Goal: Book appointment/travel/reservation

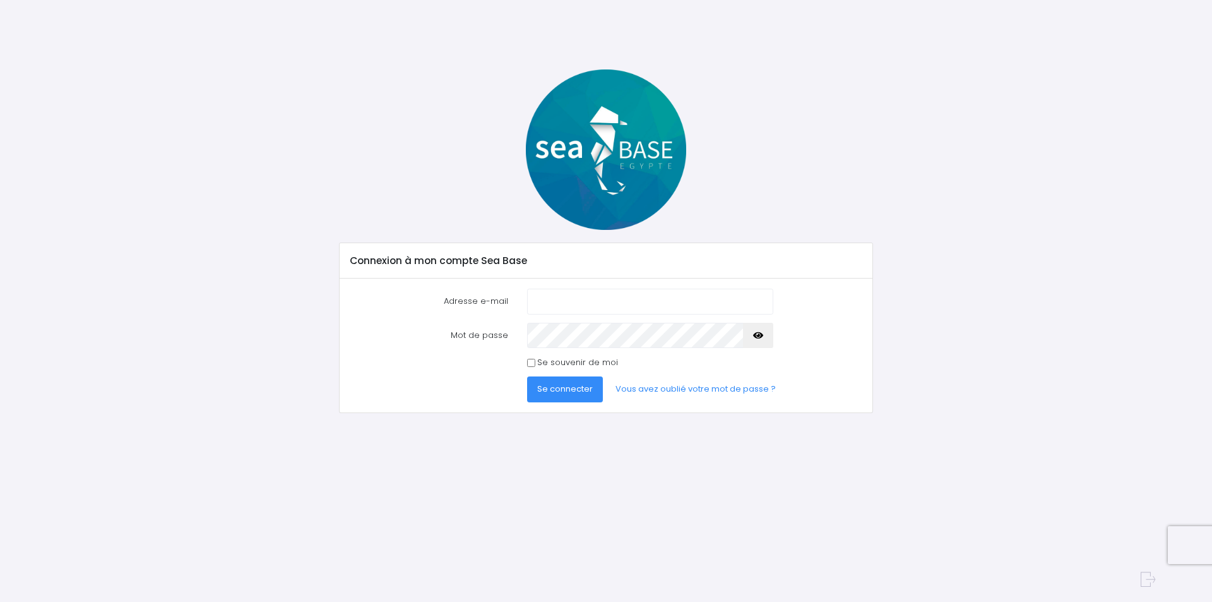
type input "laurenttranchart@orange.fr"
click at [532, 364] on input "Se souvenir de moi" at bounding box center [531, 363] width 8 height 8
checkbox input "true"
click at [565, 393] on span "Se connecter" at bounding box center [565, 389] width 56 height 12
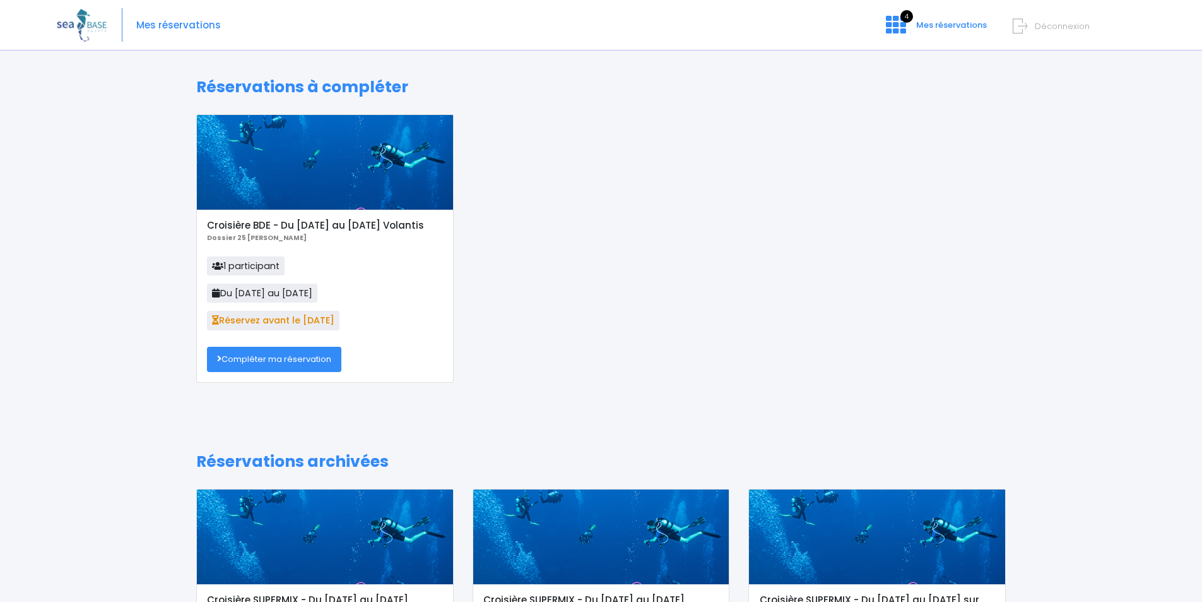
click at [268, 359] on link "Compléter ma réservation" at bounding box center [274, 359] width 134 height 25
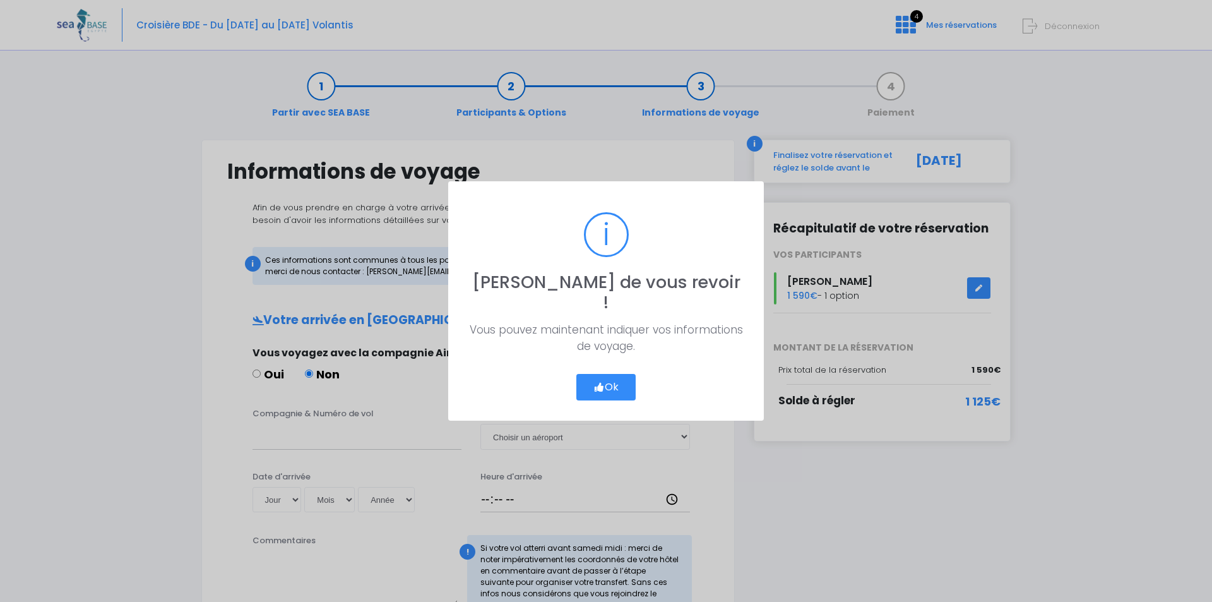
click at [607, 376] on button "Ok" at bounding box center [605, 387] width 59 height 27
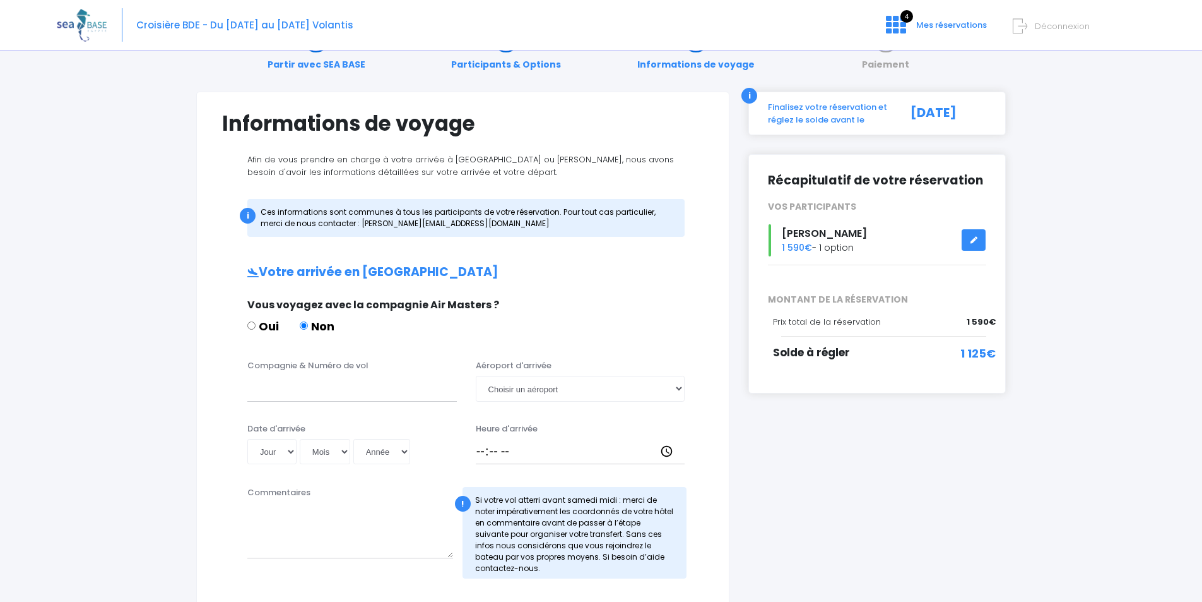
scroll to position [126, 0]
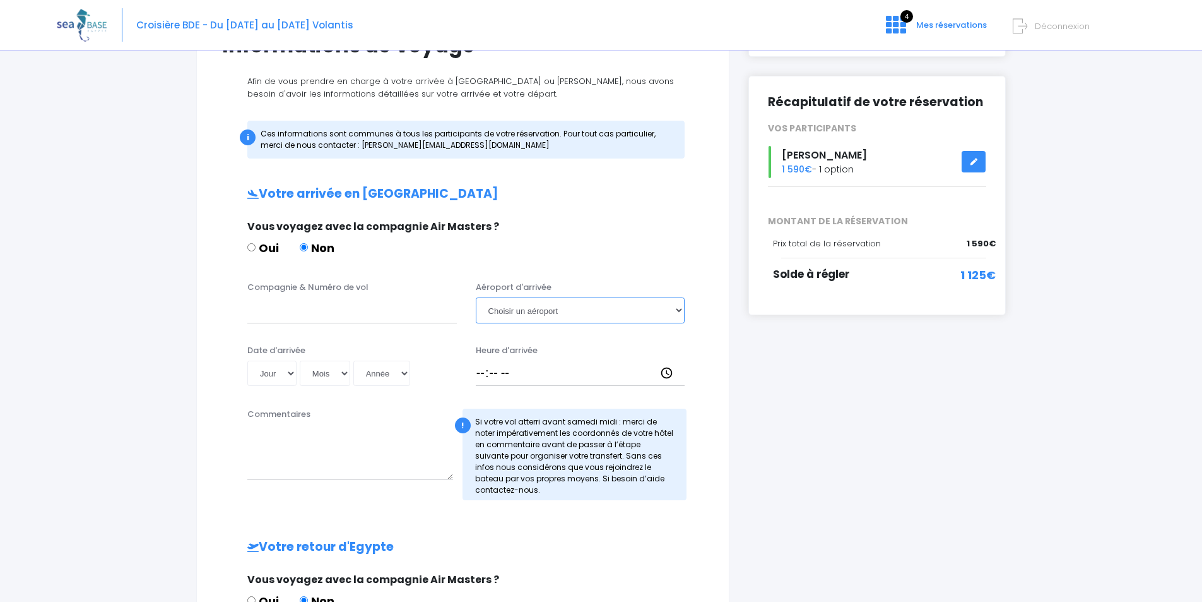
click at [680, 310] on select "Choisir un aéroport Hurghada Marsa Alam" at bounding box center [581, 309] width 210 height 25
select select "Hurghada"
click at [476, 297] on select "Choisir un aéroport Hurghada Marsa Alam" at bounding box center [581, 309] width 210 height 25
click at [351, 310] on input "Compagnie & Numéro de vol" at bounding box center [352, 309] width 210 height 25
type input "Ez"
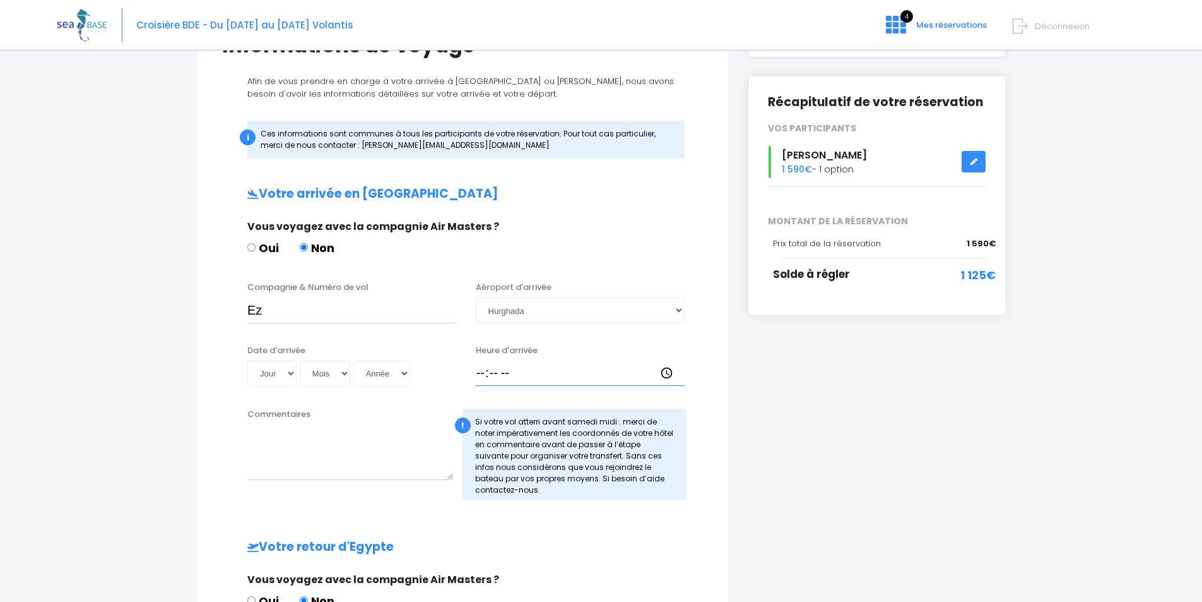
click at [487, 373] on input "Heure d'arrivée" at bounding box center [581, 372] width 210 height 25
type input "13:30"
click at [287, 372] on select "Jour 01 02 03 04 05 06 07 08 09 10 11 12 13 14 15 16 17 18 19 20 21 22 23 24 25…" at bounding box center [271, 372] width 49 height 25
select select "01"
click at [247, 360] on select "Jour 01 02 03 04 05 06 07 08 09 10 11 12 13 14 15 16 17 18 19 20 21 22 23 24 25…" at bounding box center [271, 372] width 49 height 25
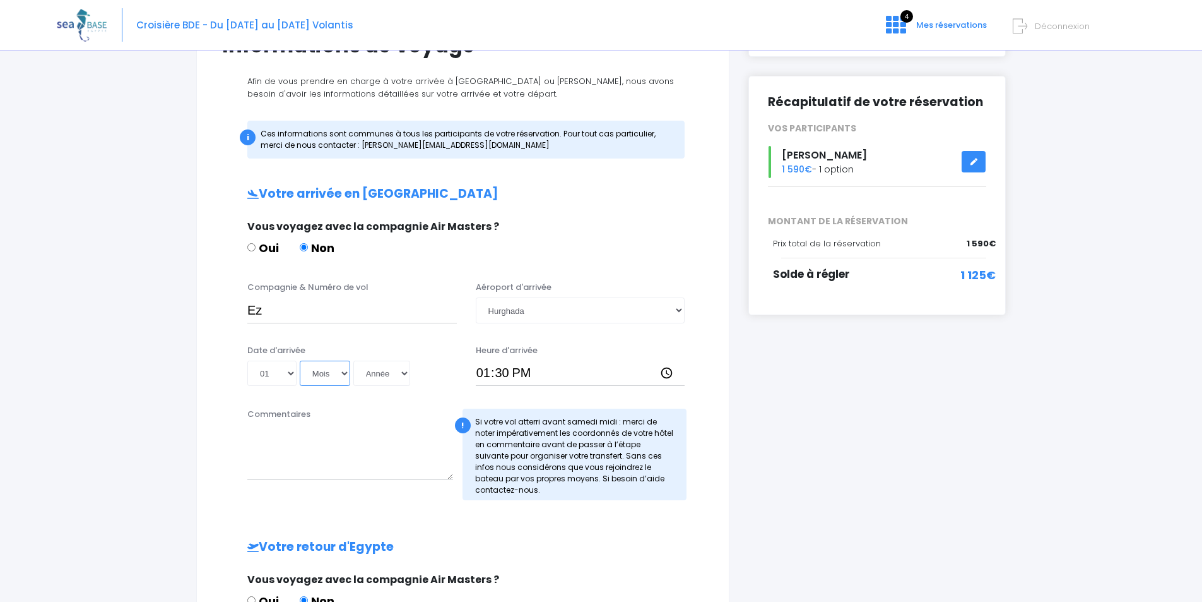
click at [323, 371] on select "Mois 01 02 03 04 05 06 07 08 09 10 11 12" at bounding box center [325, 372] width 50 height 25
select select "11"
click at [300, 360] on select "Mois 01 02 03 04 05 06 07 08 09 10 11 12" at bounding box center [325, 372] width 50 height 25
click at [406, 367] on select "Année 2045 2044 2043 2042 2041 2040 2039 2038 2037 2036 2035 2034 2033 2032 203…" at bounding box center [381, 372] width 57 height 25
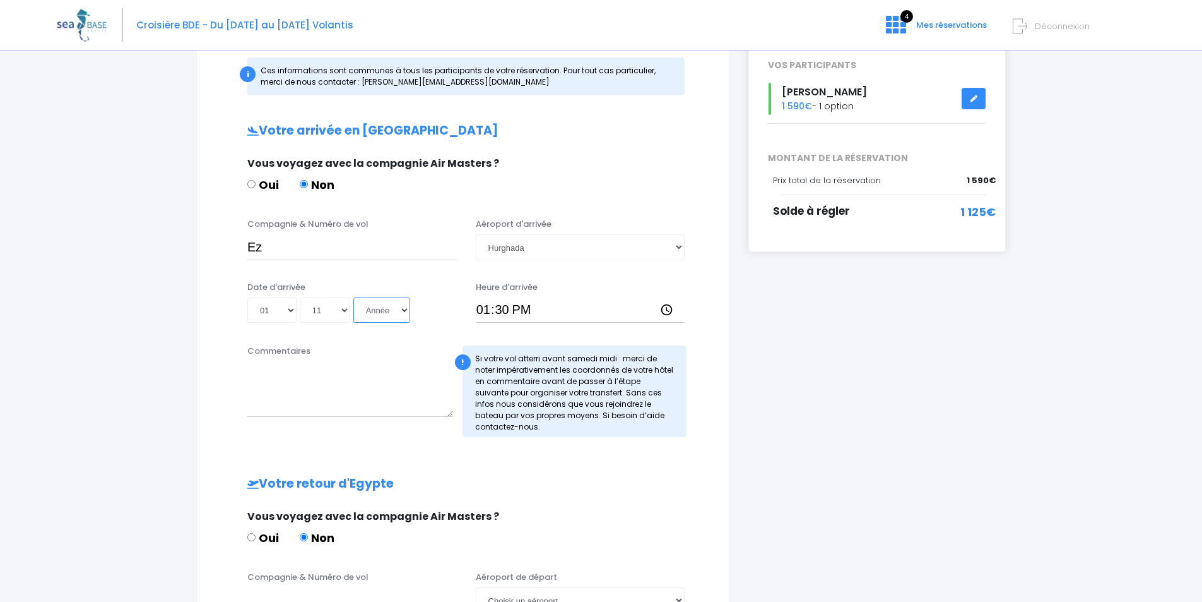
click at [402, 308] on select "Année 2045 2044 2043 2042 2041 2040 2039 2038 2037 2036 2035 2034 2033 2032 203…" at bounding box center [381, 309] width 57 height 25
select select "2025"
click at [353, 297] on select "Année 2045 2044 2043 2042 2041 2040 2039 2038 2037 2036 2035 2034 2033 2032 203…" at bounding box center [381, 309] width 57 height 25
type input "2025-11-01"
click at [266, 246] on input "Ez" at bounding box center [352, 246] width 210 height 25
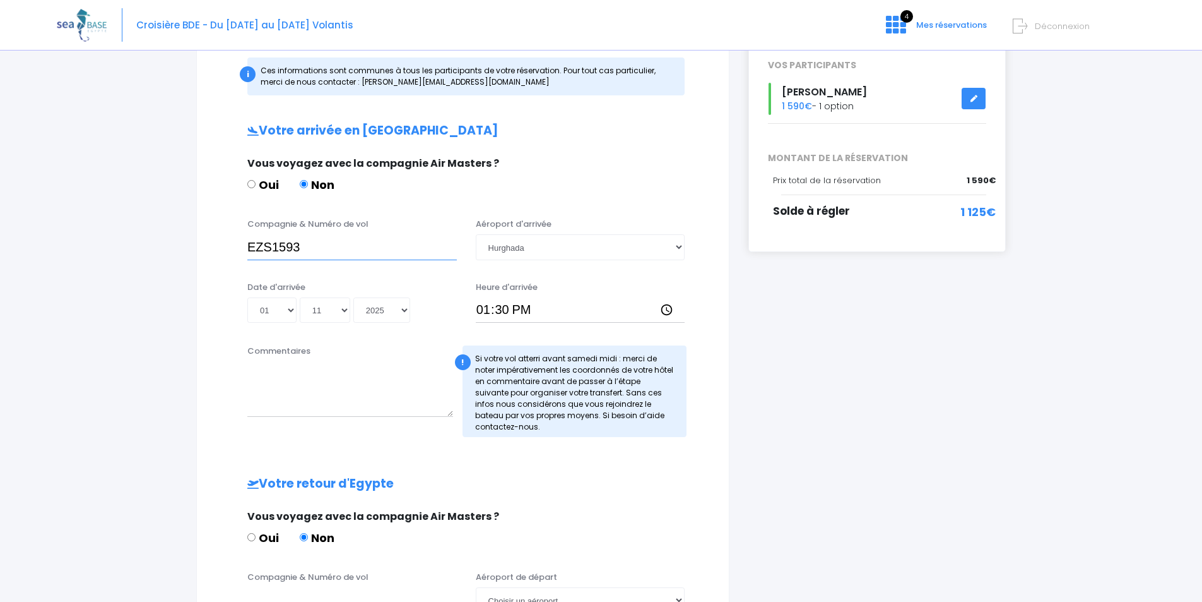
click at [247, 245] on input "EZS1593" at bounding box center [352, 246] width 210 height 25
click at [254, 249] on input "Easyjet EZS1593" at bounding box center [352, 246] width 210 height 25
click at [369, 247] on input "Easyjet EZS1593" at bounding box center [352, 246] width 210 height 25
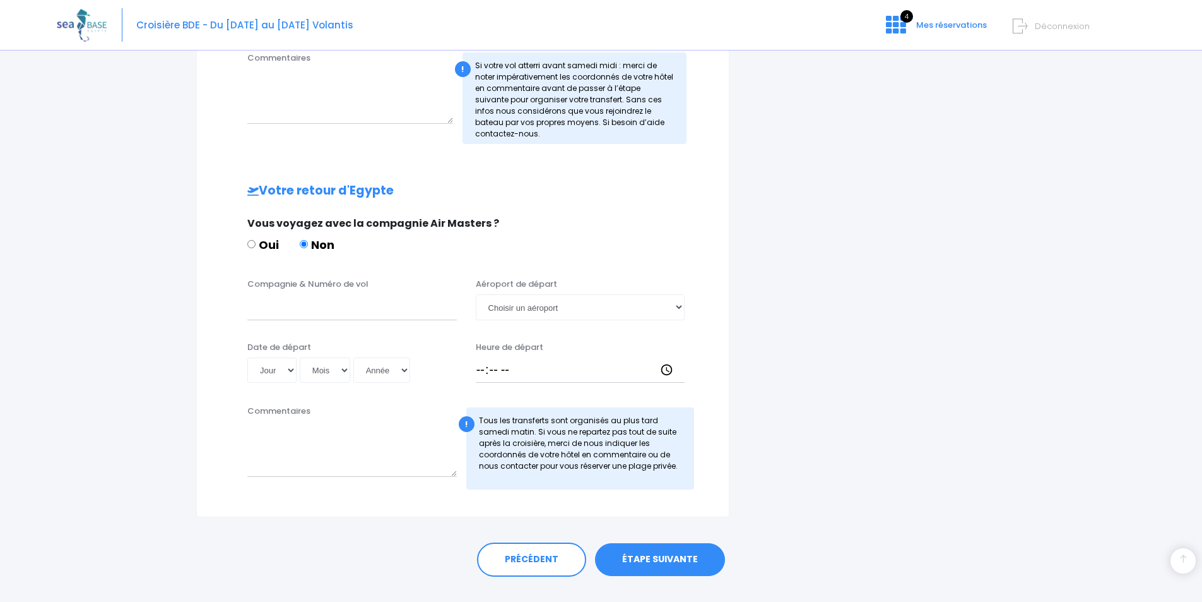
scroll to position [508, 0]
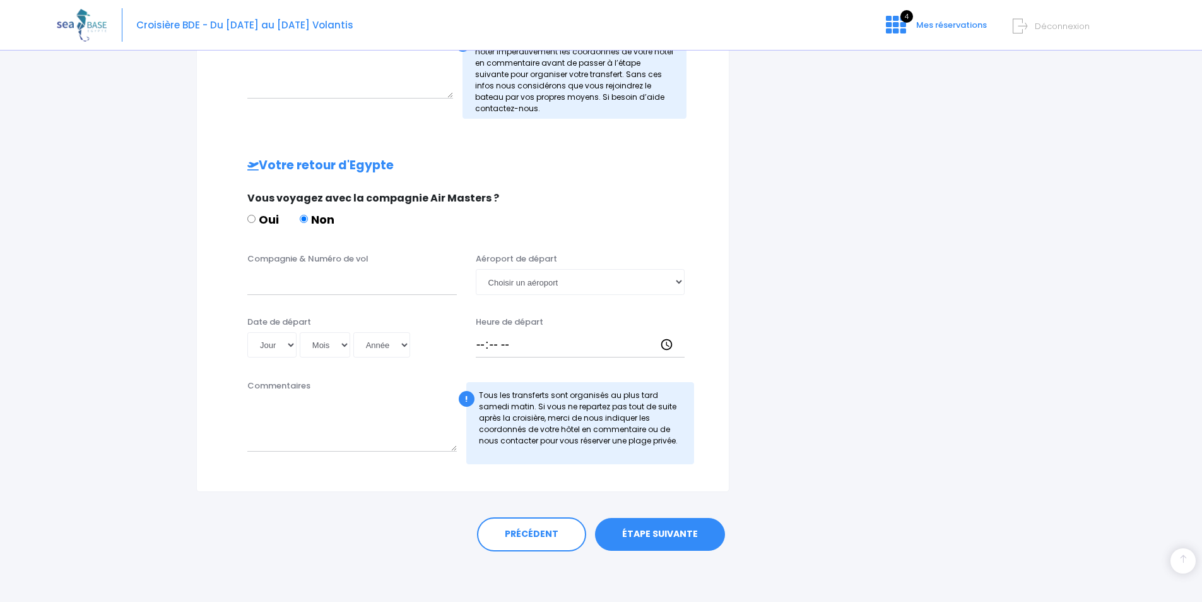
type input "Easyjet EZS1593"
click at [679, 280] on select "Choisir un aéroport Hurghada Marsa Alam" at bounding box center [581, 281] width 210 height 25
select select "Hurghada"
click at [476, 269] on select "Choisir un aéroport Hurghada Marsa Alam" at bounding box center [581, 281] width 210 height 25
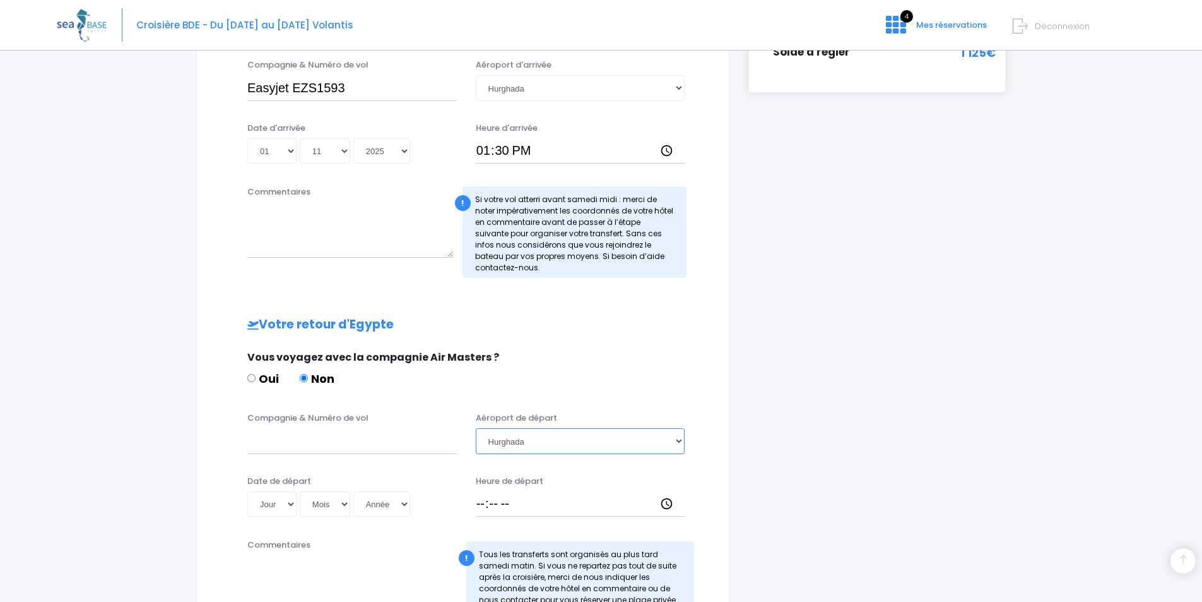
scroll to position [192, 0]
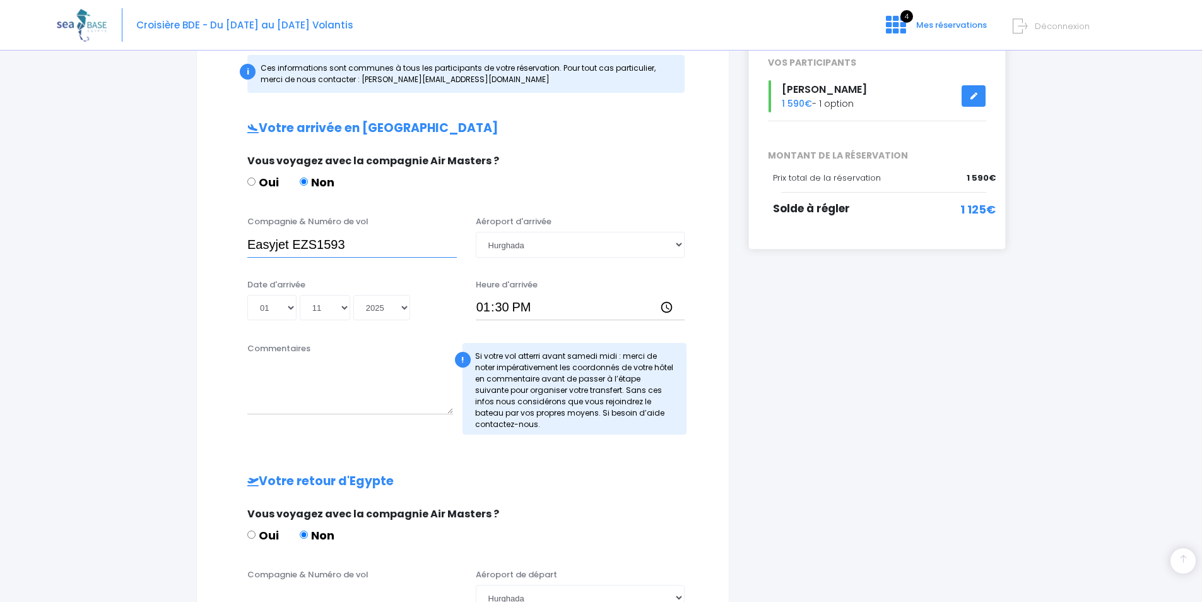
drag, startPoint x: 248, startPoint y: 243, endPoint x: 389, endPoint y: 242, distance: 141.4
click at [389, 242] on input "Easyjet EZS1593" at bounding box center [352, 244] width 210 height 25
click at [278, 398] on textarea "Commentaires" at bounding box center [350, 387] width 206 height 56
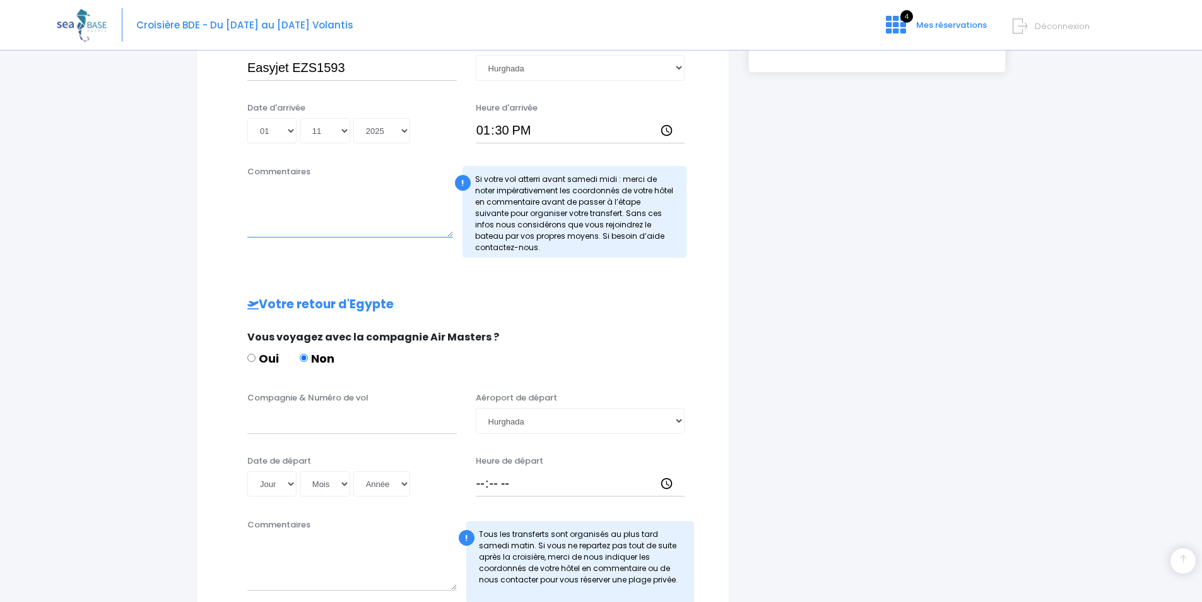
scroll to position [444, 0]
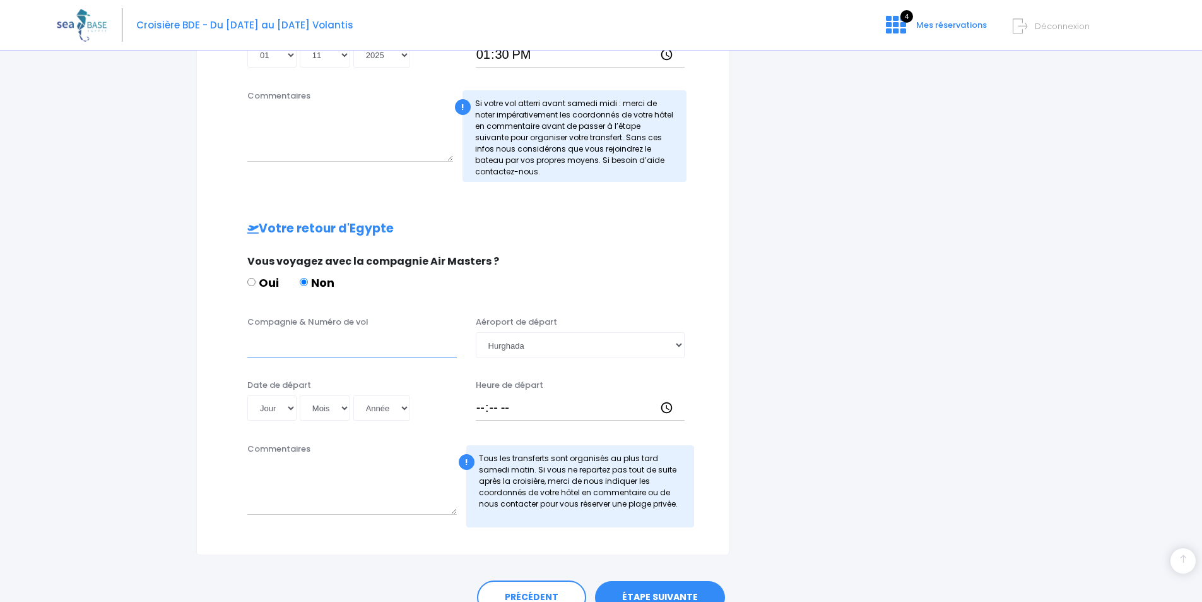
click at [258, 341] on input "Compagnie & Numéro de vol" at bounding box center [352, 344] width 210 height 25
paste input "Easyjet EZS1593"
click at [347, 345] on input "Easyjet EZS1593" at bounding box center [352, 344] width 210 height 25
type input "Easyjet EZS1594"
click at [269, 411] on select "Jour 01 02 03 04 05 06 07 08 09 10 11 12 13 14 15 16 17 18 19 20 21 22 23 24 25…" at bounding box center [271, 407] width 49 height 25
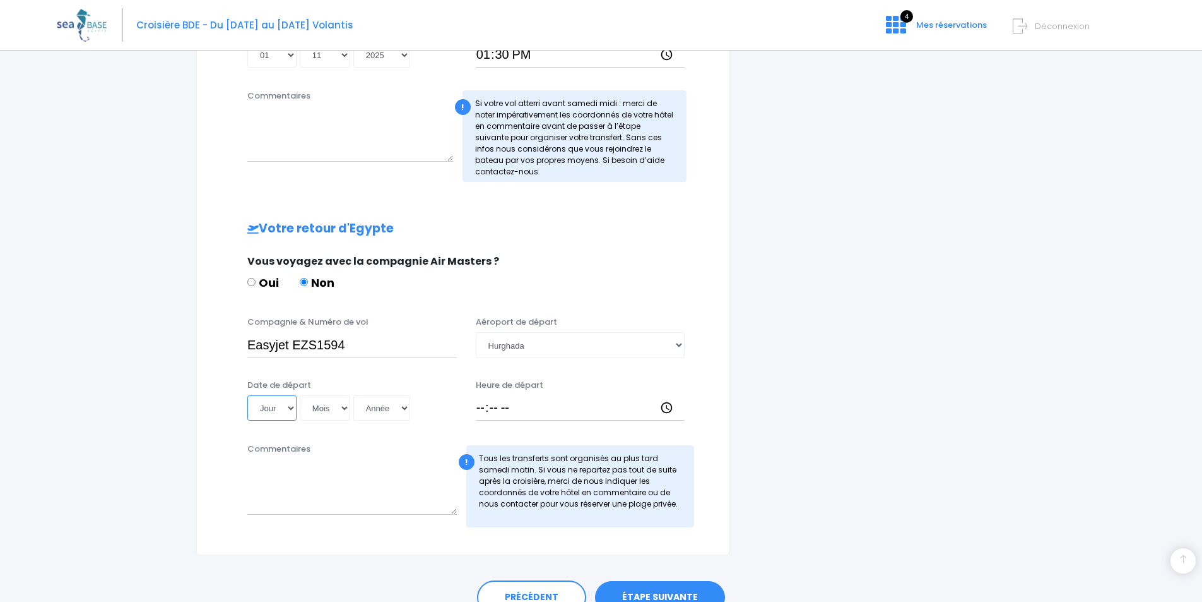
select select "08"
click at [247, 395] on select "Jour 01 02 03 04 05 06 07 08 09 10 11 12 13 14 15 16 17 18 19 20 21 22 23 24 25…" at bounding box center [271, 407] width 49 height 25
click at [330, 413] on select "Mois 01 02 03 04 05 06 07 08 09 10 11 12" at bounding box center [325, 407] width 50 height 25
select select "11"
click at [300, 395] on select "Mois 01 02 03 04 05 06 07 08 09 10 11 12" at bounding box center [325, 407] width 50 height 25
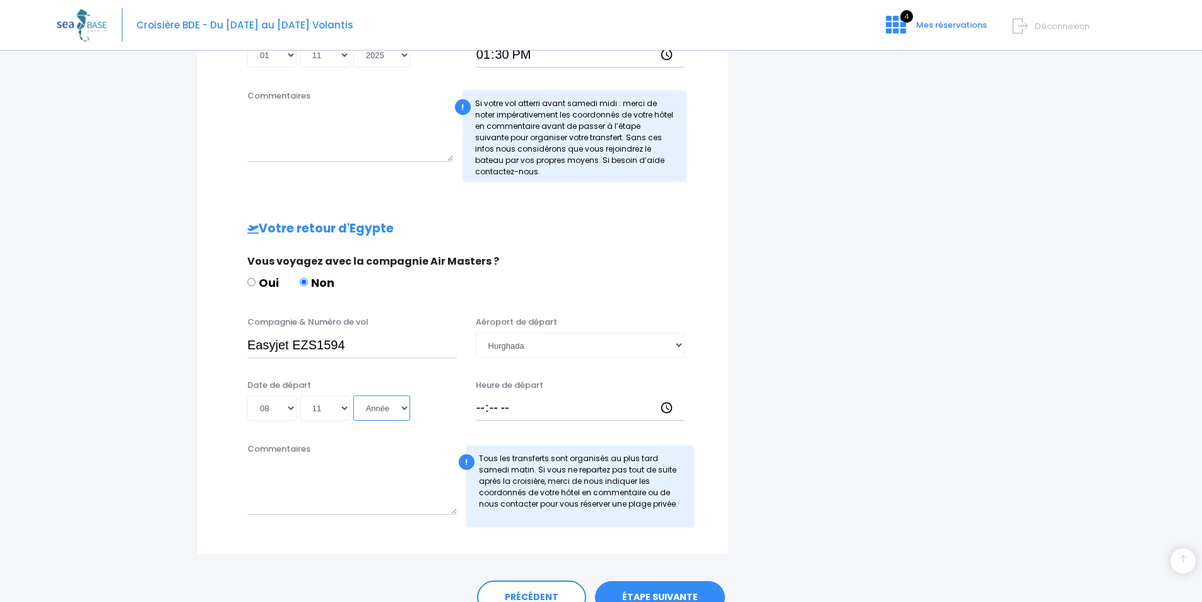
click at [401, 409] on select "Année 2045 2044 2043 2042 2041 2040 2039 2038 2037 2036 2035 2034 2033 2032 203…" at bounding box center [381, 407] width 57 height 25
select select "2025"
click at [353, 395] on select "Année 2045 2044 2043 2042 2041 2040 2039 2038 2037 2036 2035 2034 2033 2032 203…" at bounding box center [381, 407] width 57 height 25
type input "2025-11-08"
click at [477, 406] on input "Heure de départ" at bounding box center [581, 407] width 210 height 25
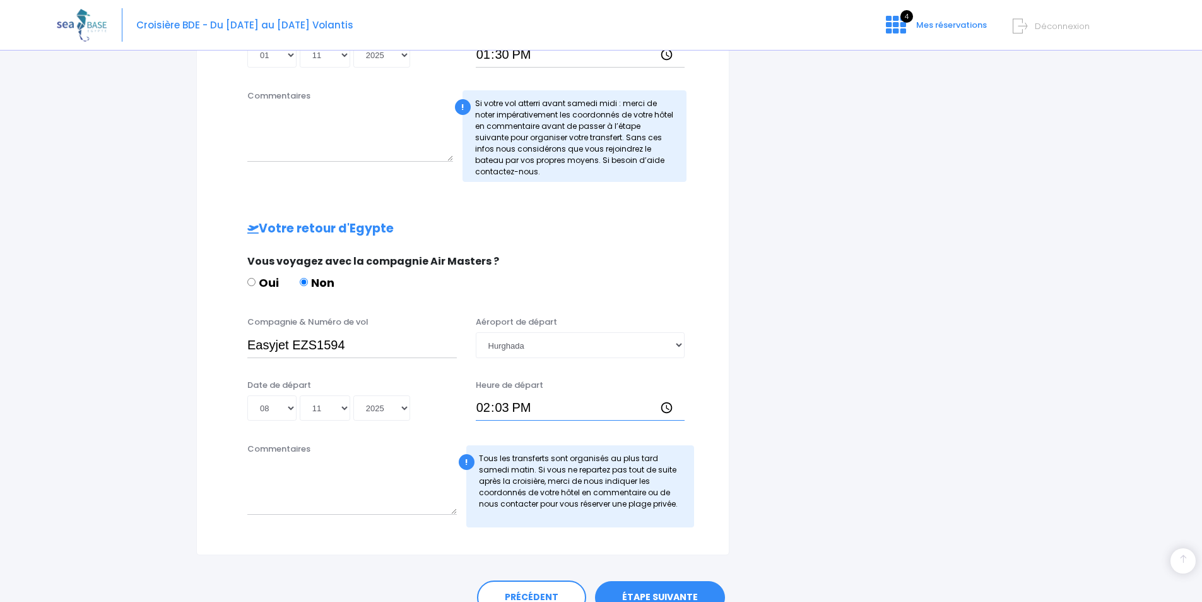
type input "14:30"
click at [319, 485] on textarea "Commentaires" at bounding box center [352, 487] width 210 height 56
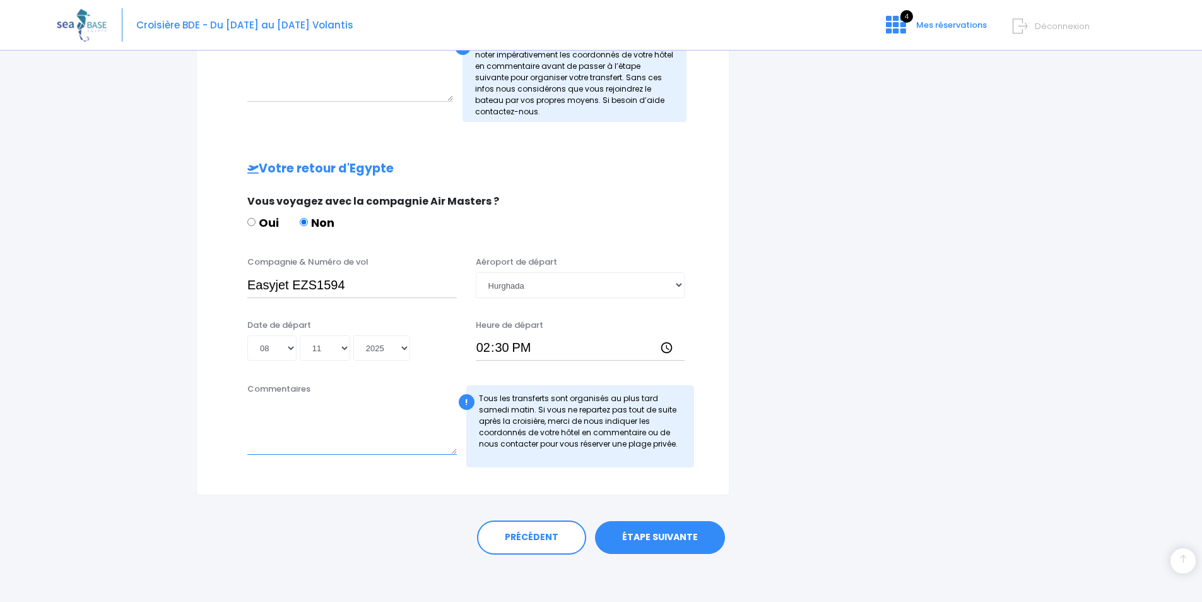
scroll to position [508, 0]
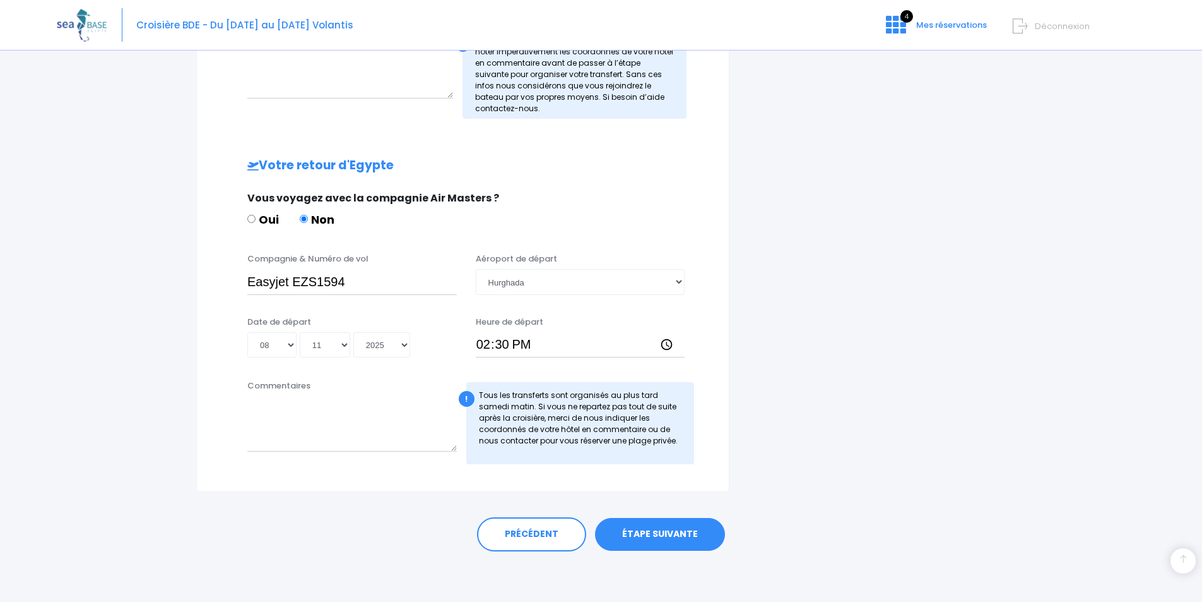
click at [653, 533] on link "ÉTAPE SUIVANTE" at bounding box center [660, 534] width 130 height 33
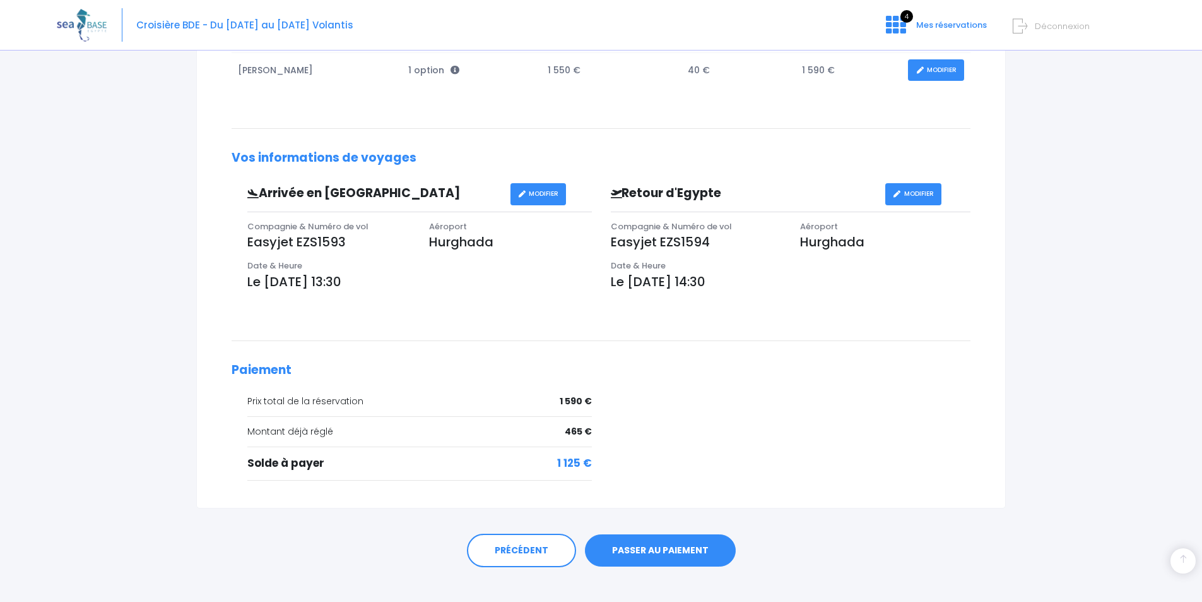
scroll to position [286, 0]
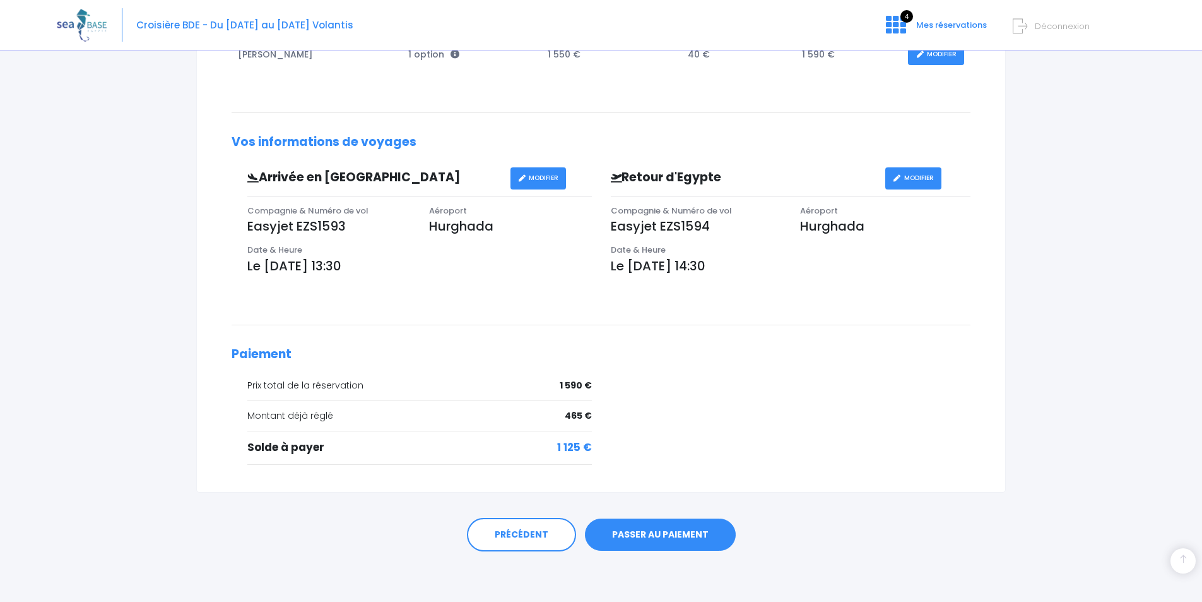
click at [664, 533] on link "PASSER AU PAIEMENT" at bounding box center [660, 534] width 151 height 33
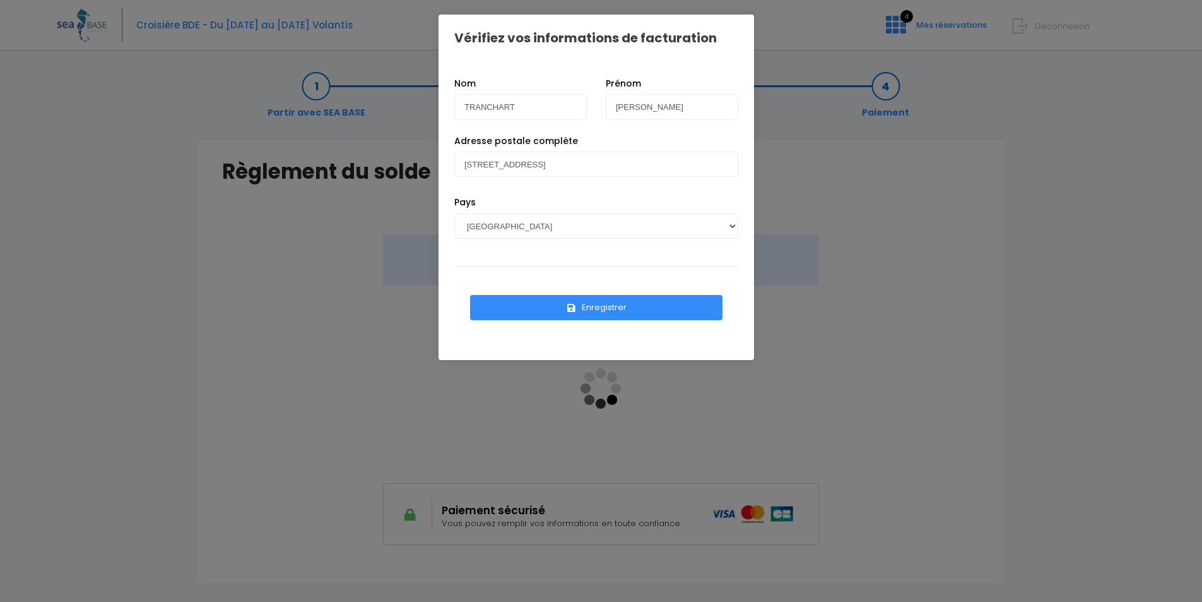
click at [514, 306] on button "Enregistrer" at bounding box center [596, 307] width 252 height 25
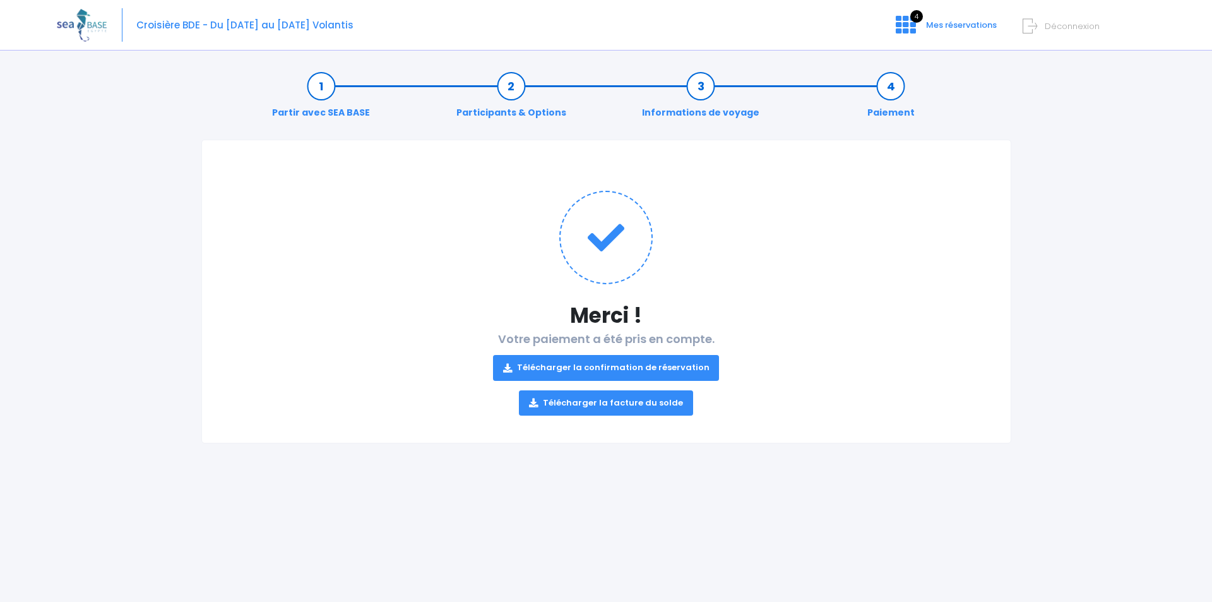
click at [585, 365] on link "Télécharger la confirmation de réservation" at bounding box center [606, 367] width 227 height 25
click at [574, 400] on link "Télécharger la facture du solde" at bounding box center [606, 402] width 174 height 25
click at [325, 85] on link "Partir avec SEA BASE" at bounding box center [321, 100] width 110 height 40
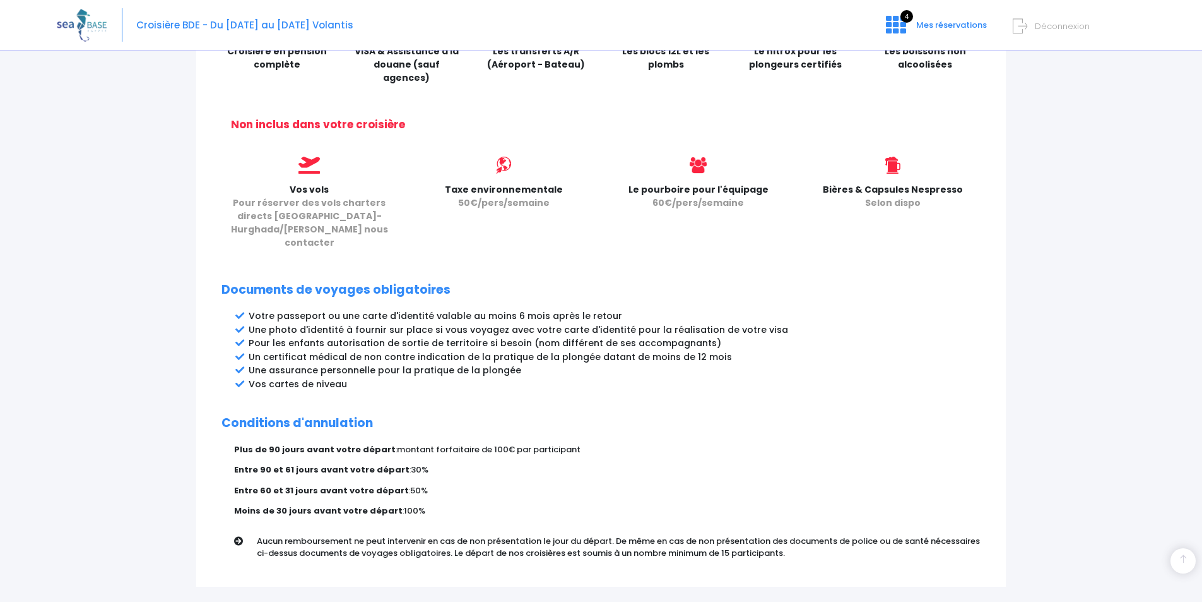
scroll to position [540, 0]
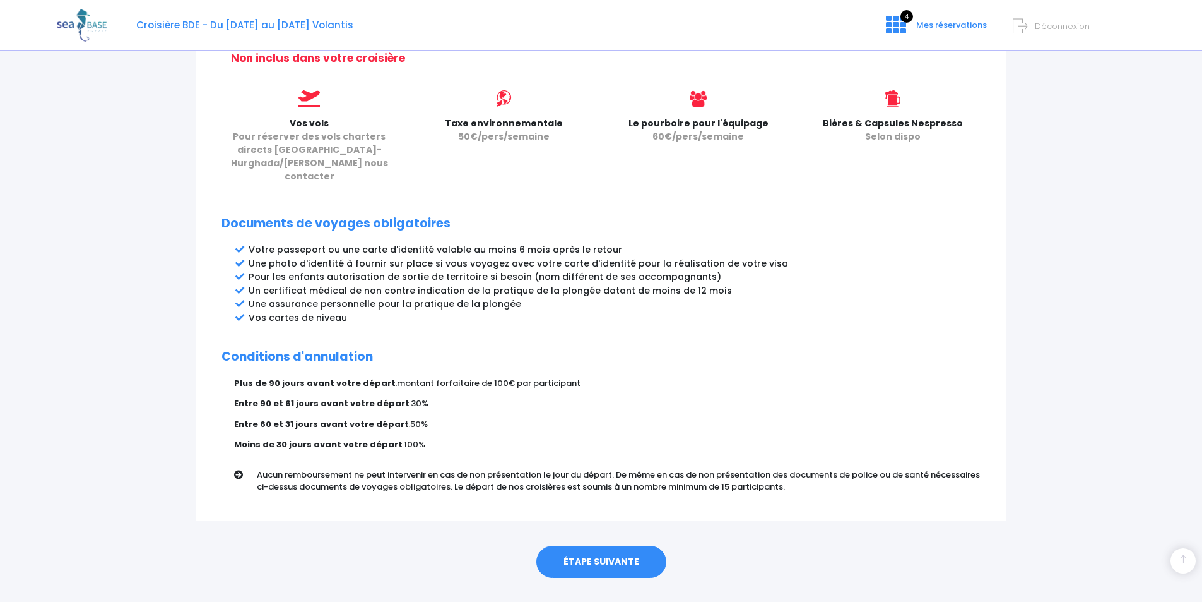
click at [596, 545] on link "ÉTAPE SUIVANTE" at bounding box center [602, 561] width 130 height 33
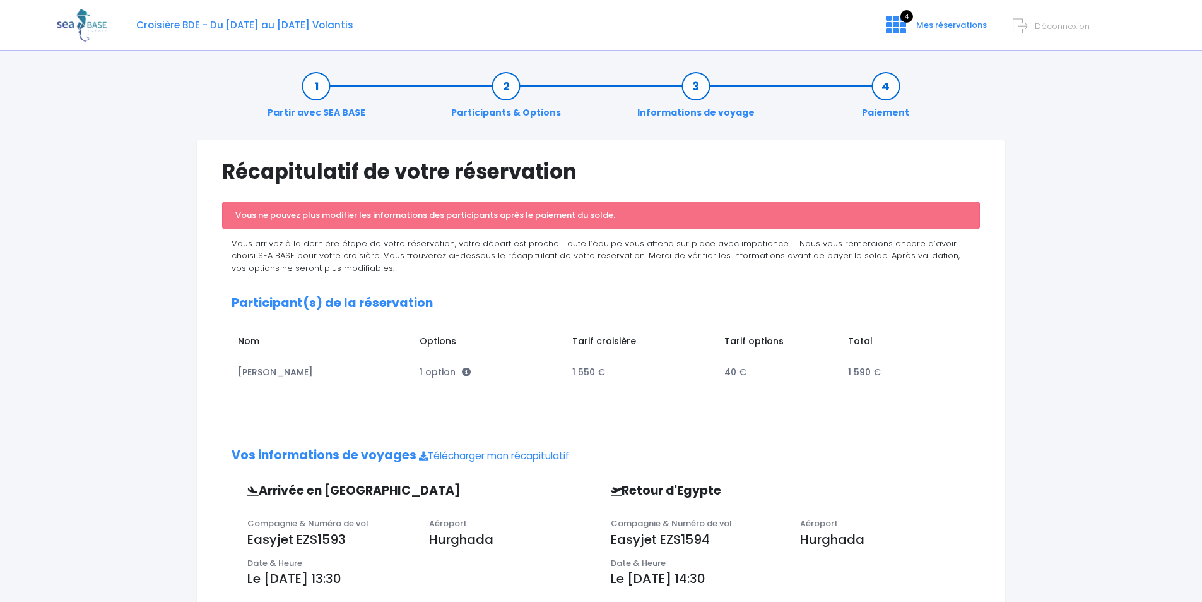
click at [694, 88] on link "Informations de voyage" at bounding box center [696, 100] width 130 height 40
click at [696, 86] on link "Informations de voyage" at bounding box center [696, 100] width 130 height 40
click at [514, 85] on link "Participants & Options" at bounding box center [506, 100] width 122 height 40
click at [317, 88] on link "Partir avec SEA BASE" at bounding box center [316, 100] width 110 height 40
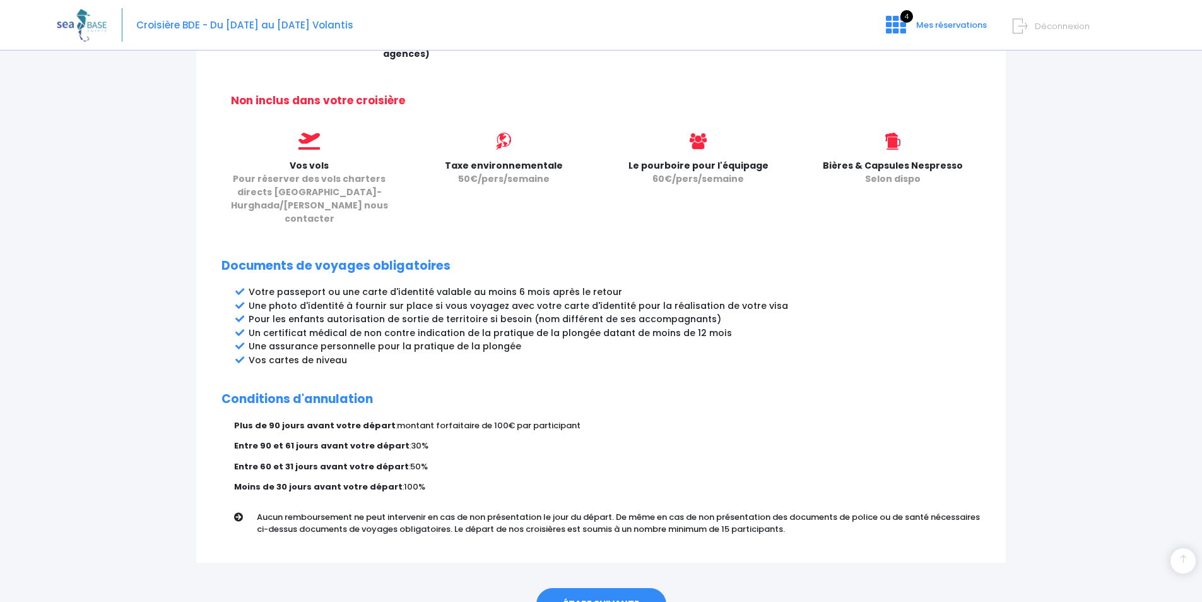
scroll to position [540, 0]
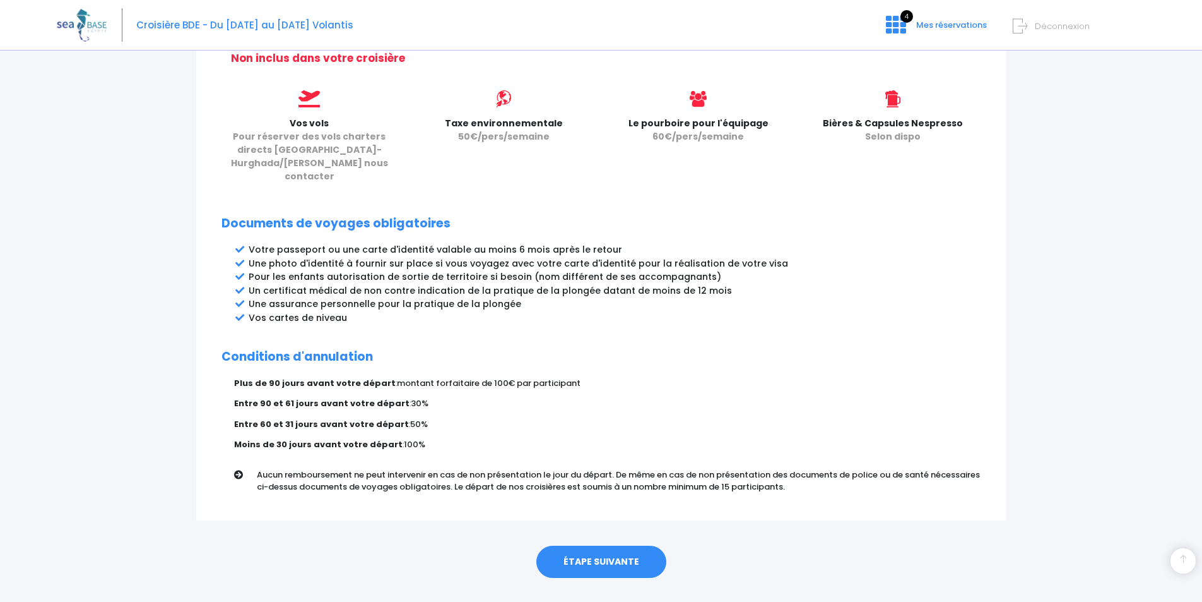
click at [299, 217] on h2 "Documents de voyages obligatoires" at bounding box center [601, 224] width 759 height 15
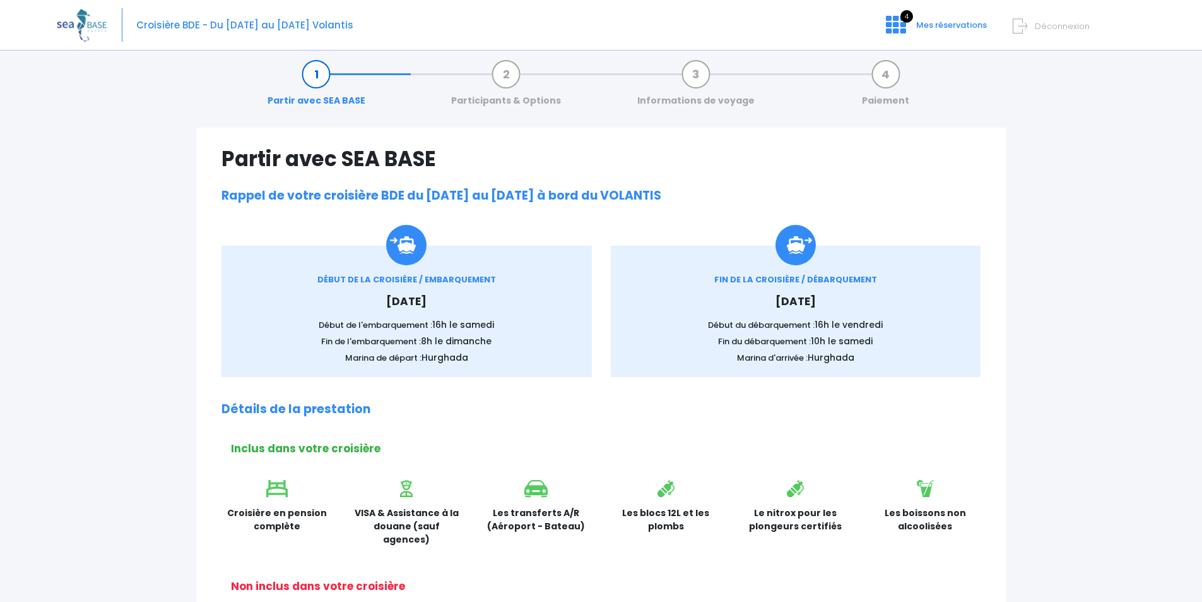
scroll to position [0, 0]
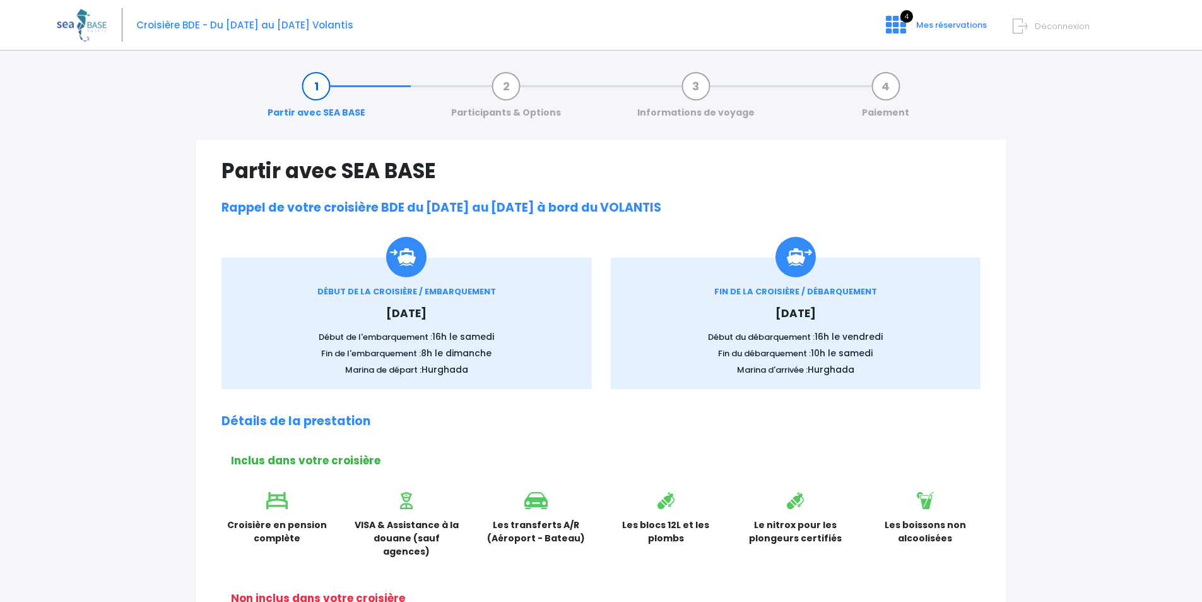
click at [694, 84] on link "Informations de voyage" at bounding box center [696, 100] width 130 height 40
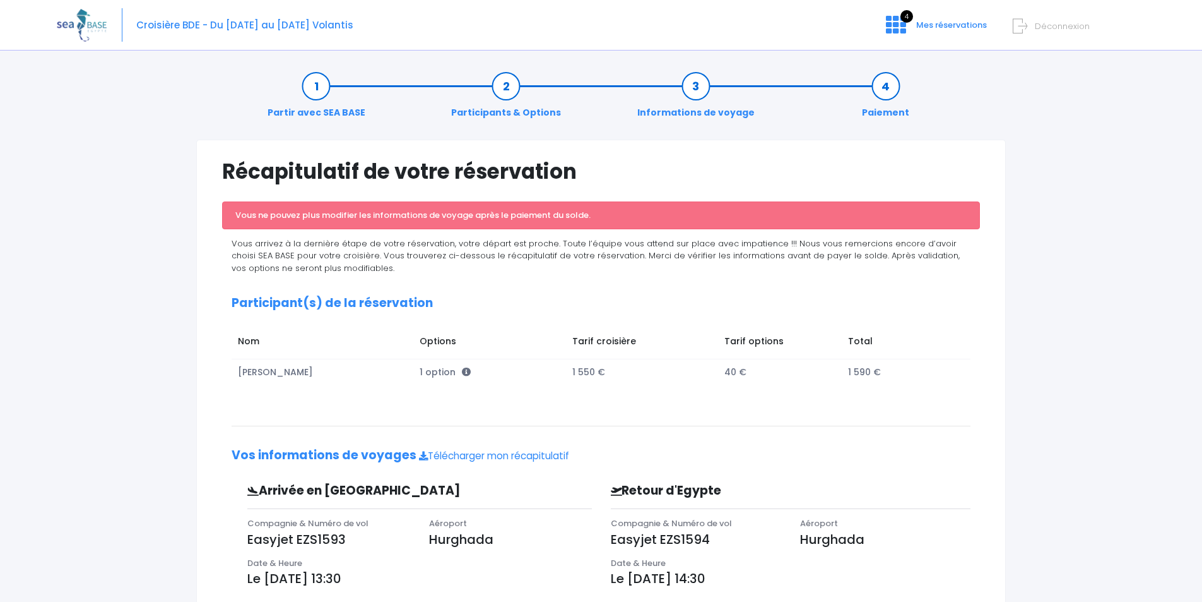
click at [506, 85] on link "Participants & Options" at bounding box center [506, 100] width 122 height 40
click at [504, 86] on link "Participants & Options" at bounding box center [506, 100] width 122 height 40
click at [320, 82] on link "Partir avec SEA BASE" at bounding box center [316, 100] width 110 height 40
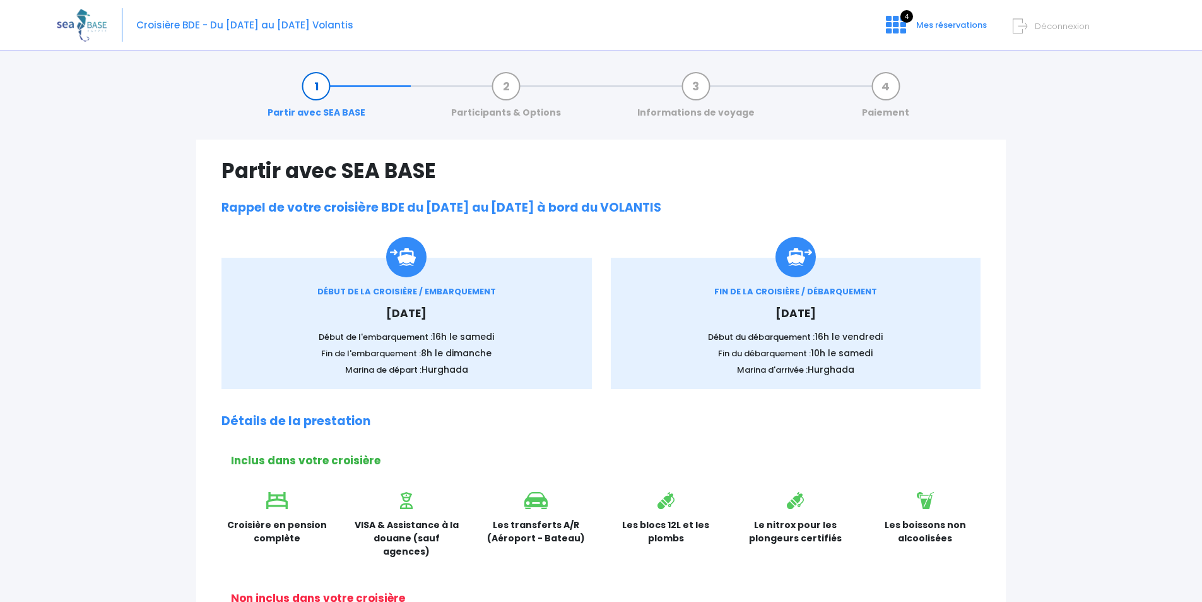
click at [398, 263] on img at bounding box center [406, 257] width 40 height 40
click at [499, 304] on div "DÉBUT DE LA CROISIÈRE / EMBARQUEMENT Samedi 01 novembre 2025 Début de l'embarqu…" at bounding box center [406, 330] width 333 height 91
click at [401, 260] on img at bounding box center [406, 257] width 40 height 40
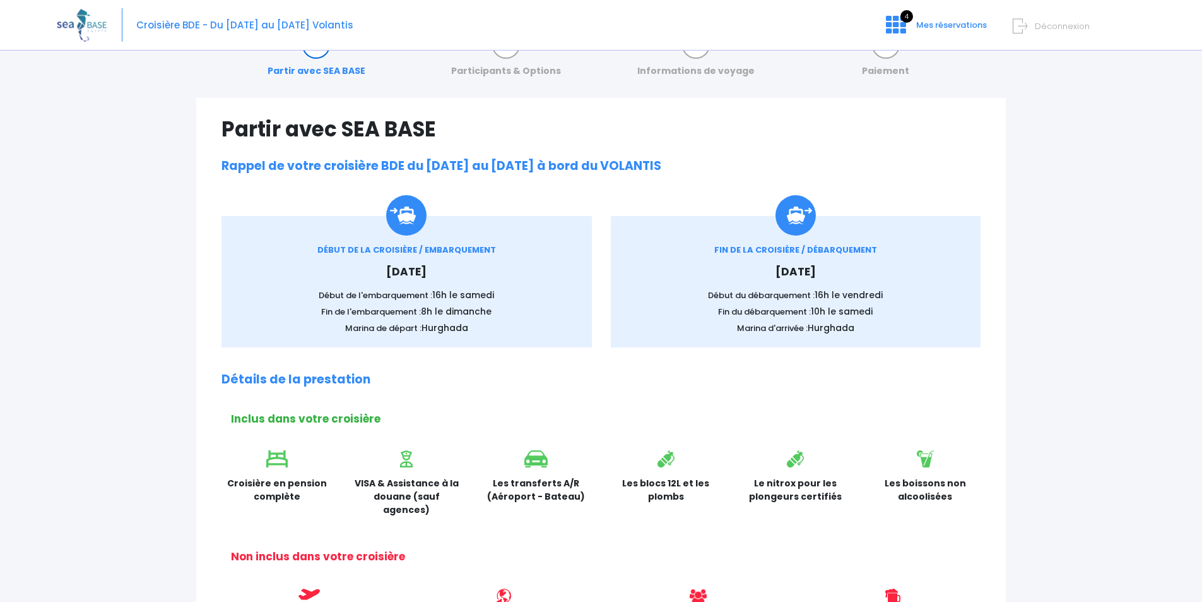
scroll to position [63, 0]
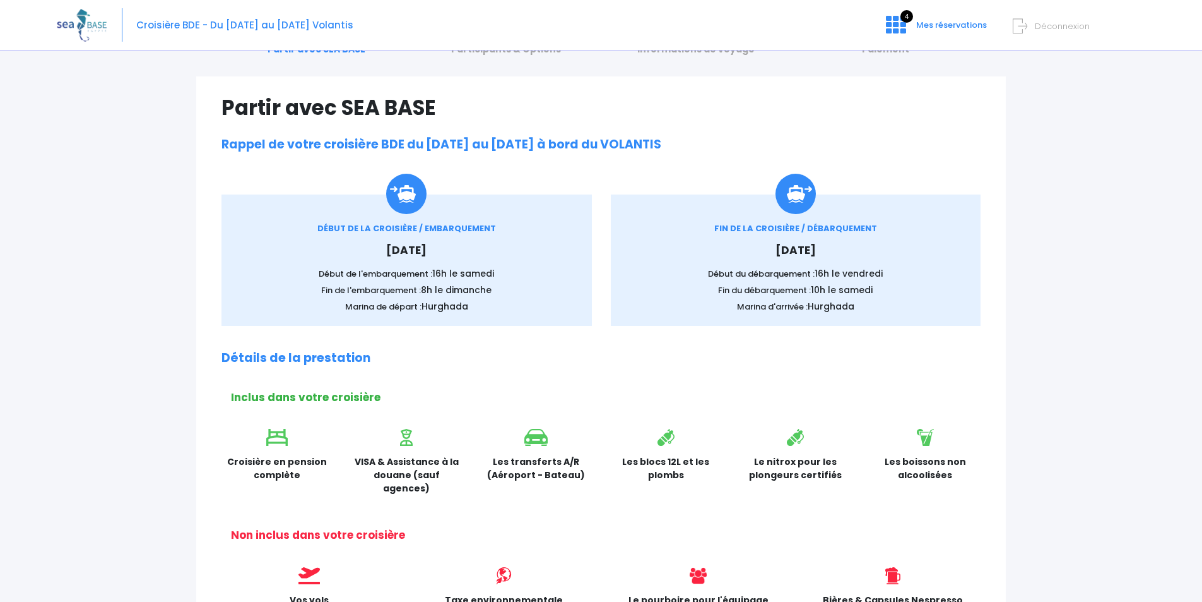
click at [312, 361] on h2 "Détails de la prestation" at bounding box center [601, 358] width 759 height 15
click at [296, 401] on h2 "Inclus dans votre croisière" at bounding box center [606, 397] width 750 height 13
click at [408, 438] on img at bounding box center [406, 437] width 13 height 17
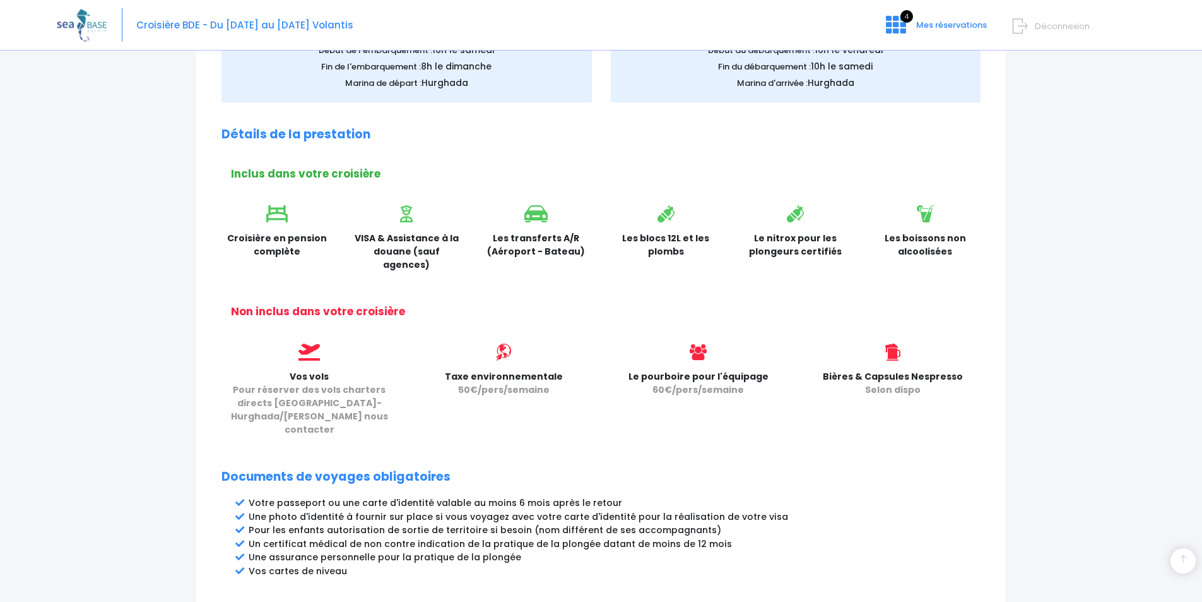
scroll to position [316, 0]
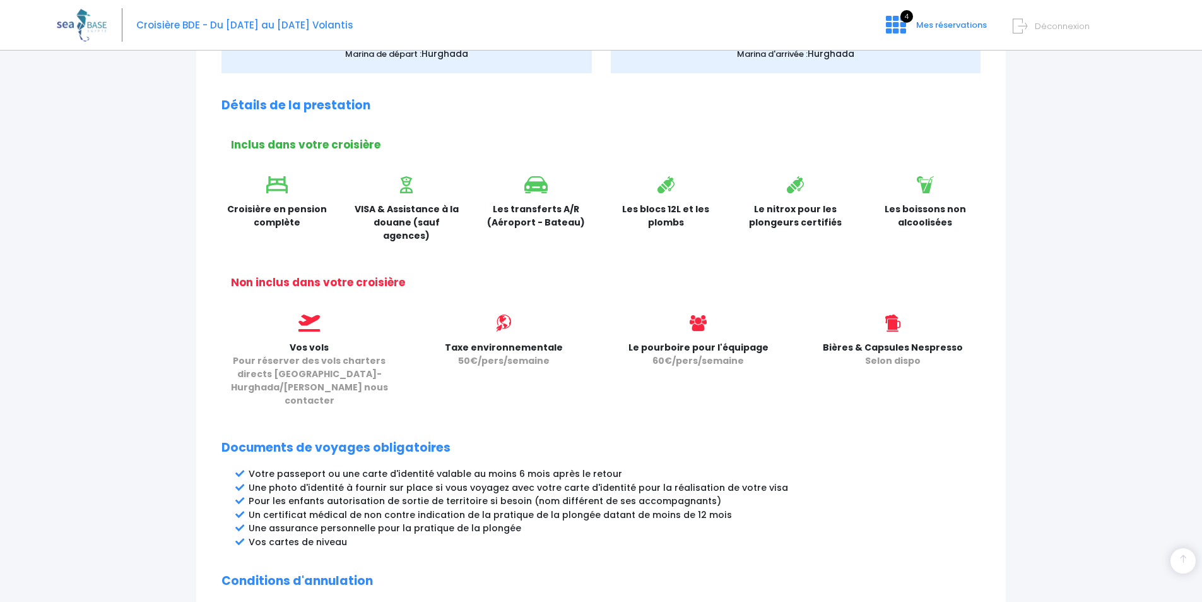
click at [293, 467] on li "Votre passeport ou une carte d'identité valable au moins 6 mois après le retour" at bounding box center [615, 473] width 732 height 13
click at [400, 467] on li "Votre passeport ou une carte d'identité valable au moins 6 mois après le retour" at bounding box center [615, 473] width 732 height 13
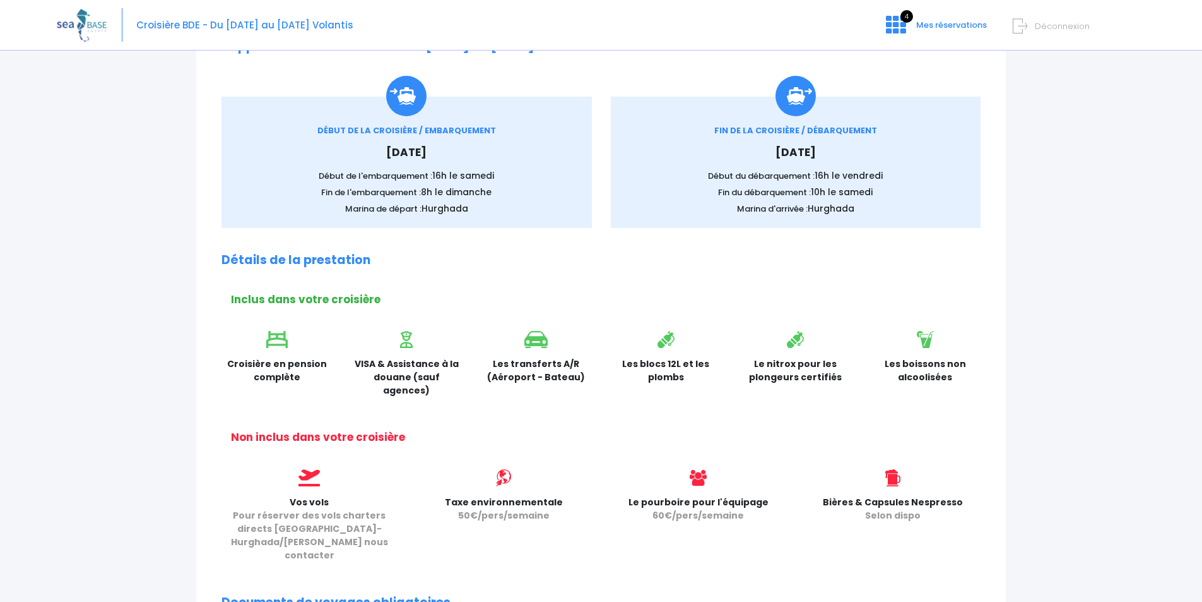
scroll to position [0, 0]
